Goal: Information Seeking & Learning: Learn about a topic

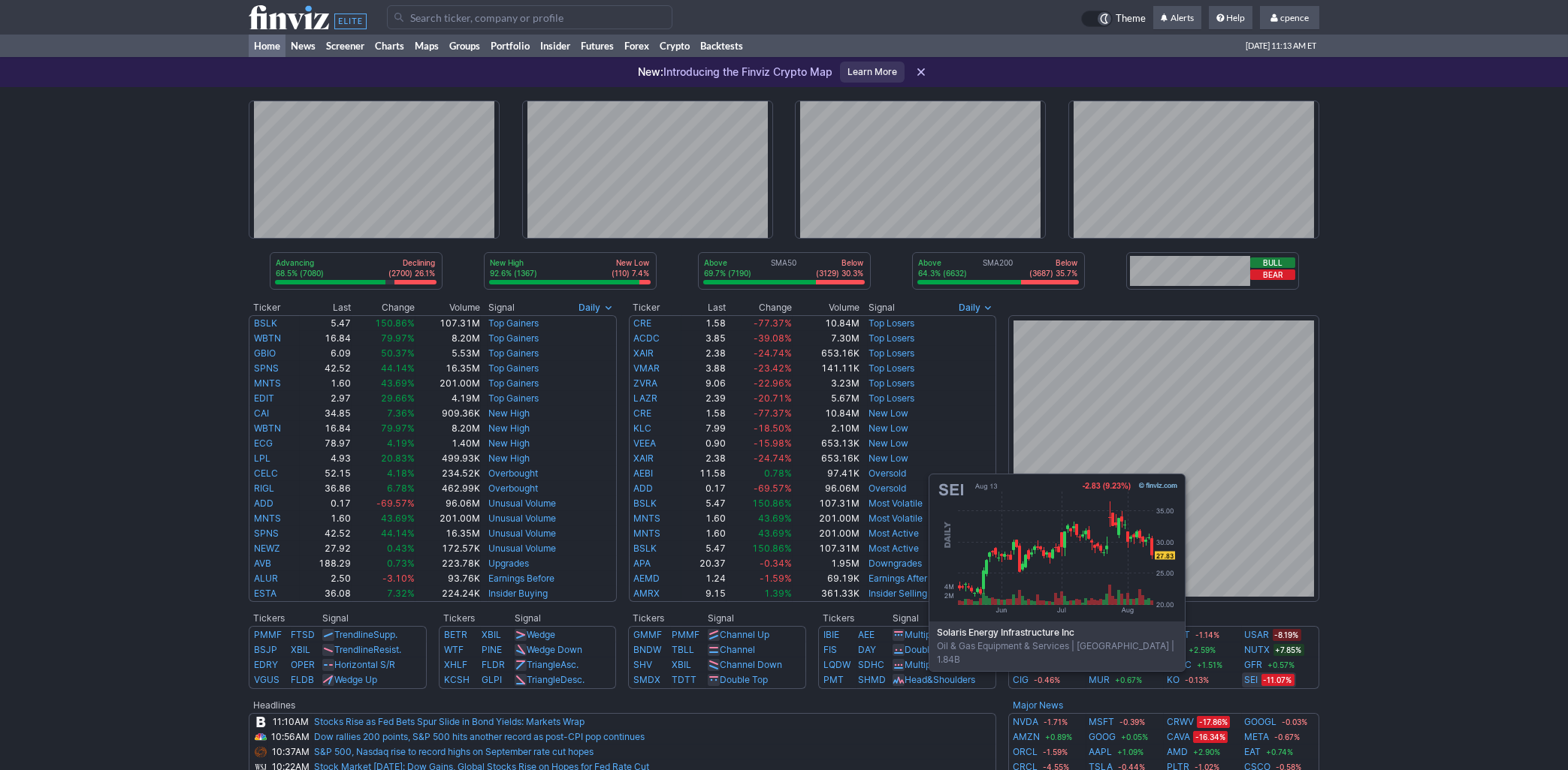
click at [1250, 680] on link "SEI" at bounding box center [1251, 680] width 14 height 15
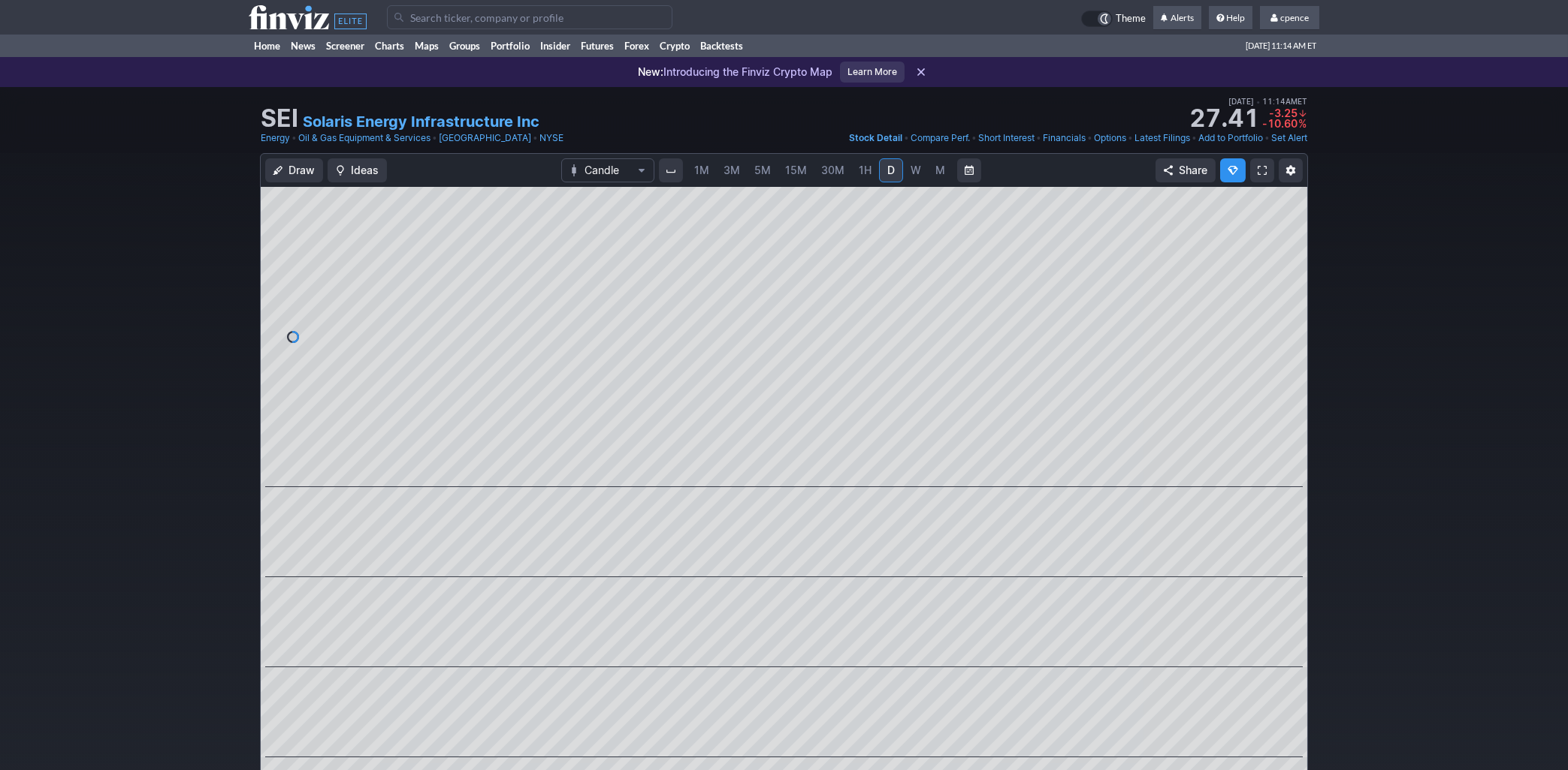
click at [302, 21] on icon at bounding box center [307, 18] width 118 height 24
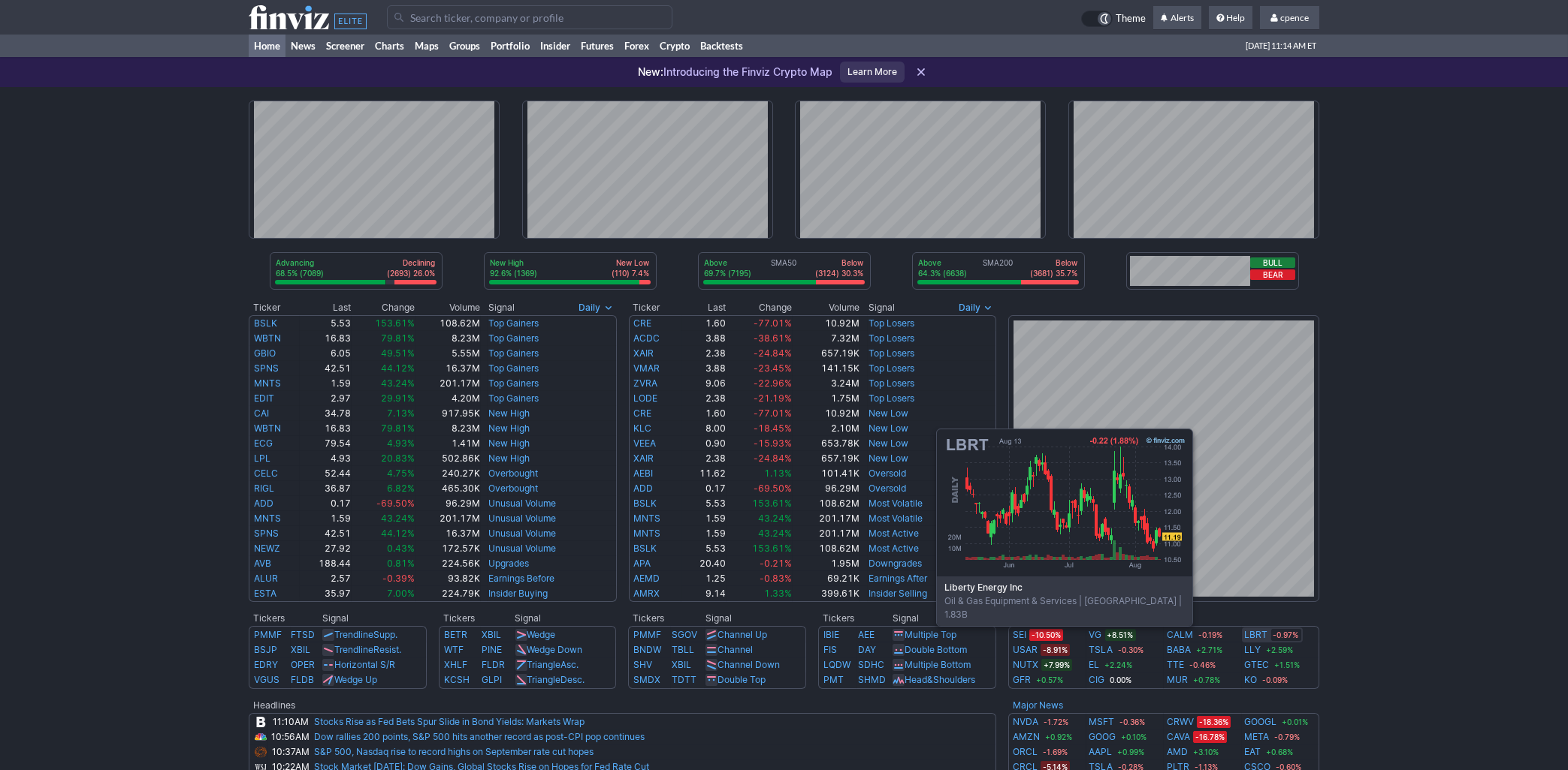
click at [1258, 635] on link "LBRT" at bounding box center [1256, 635] width 23 height 15
